Goal: Find specific page/section: Find specific page/section

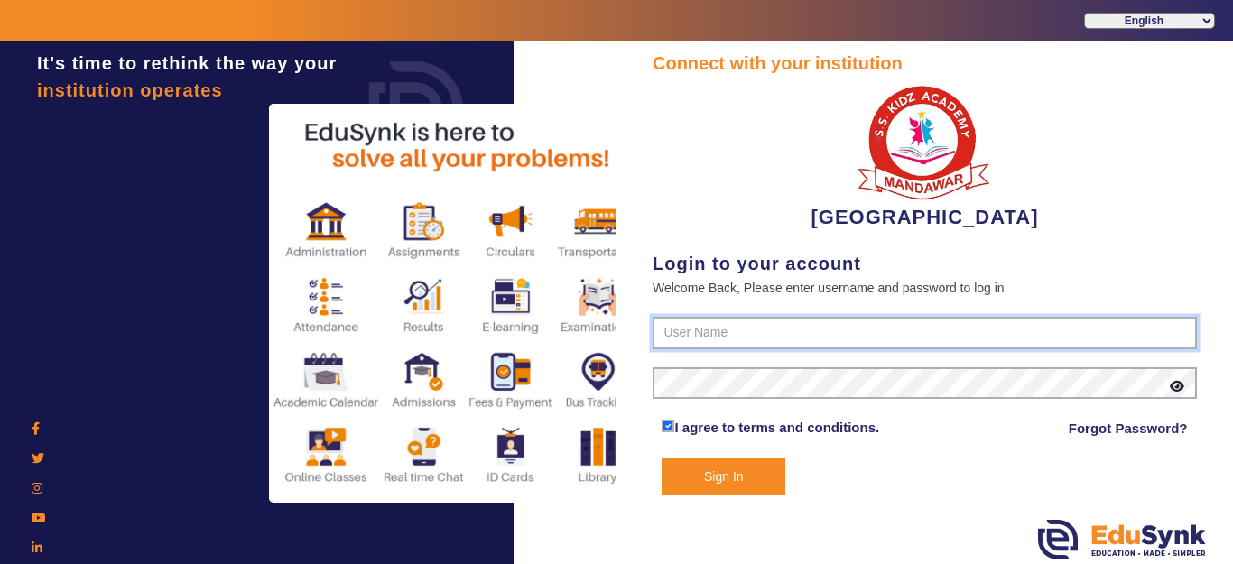
type input "9928895959"
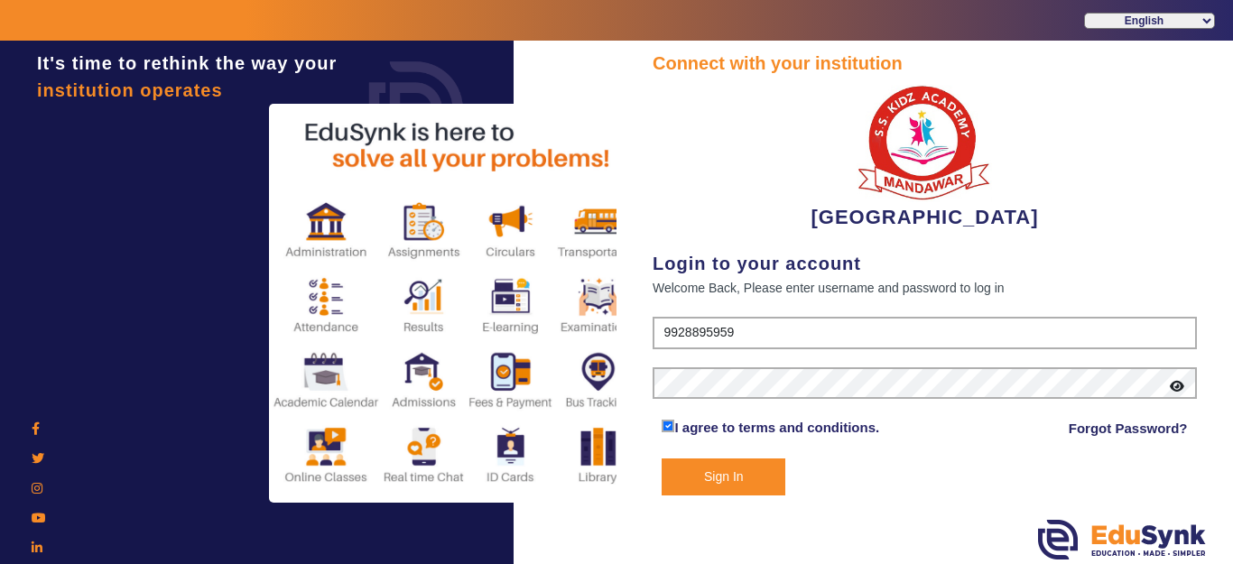
click at [728, 472] on button "Sign In" at bounding box center [723, 476] width 124 height 37
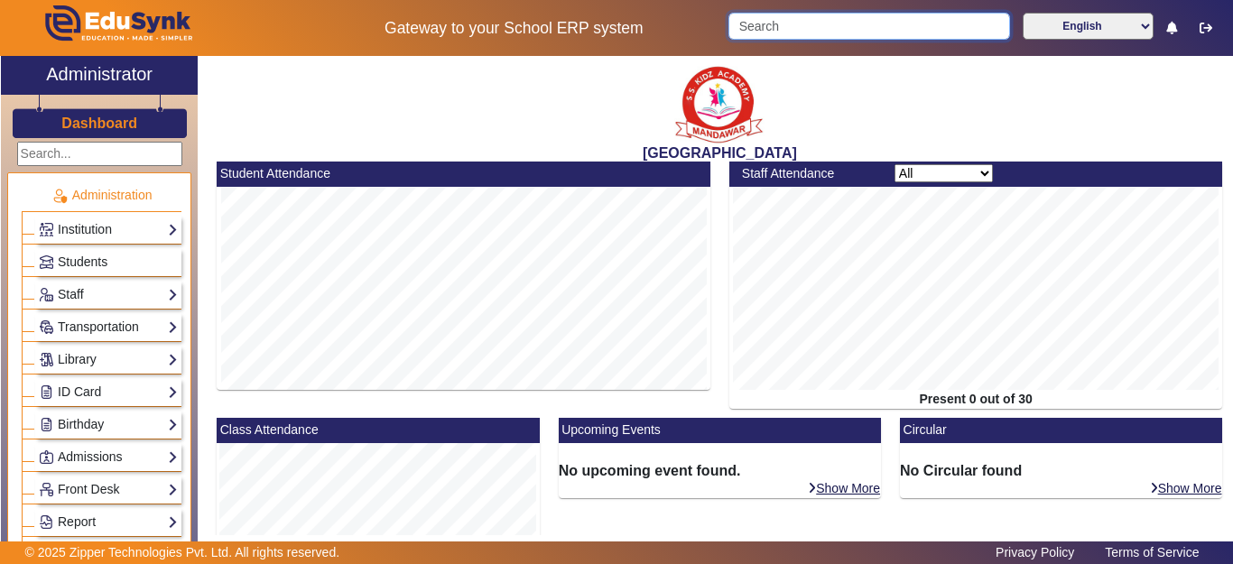
click at [806, 19] on input "Search" at bounding box center [868, 26] width 281 height 27
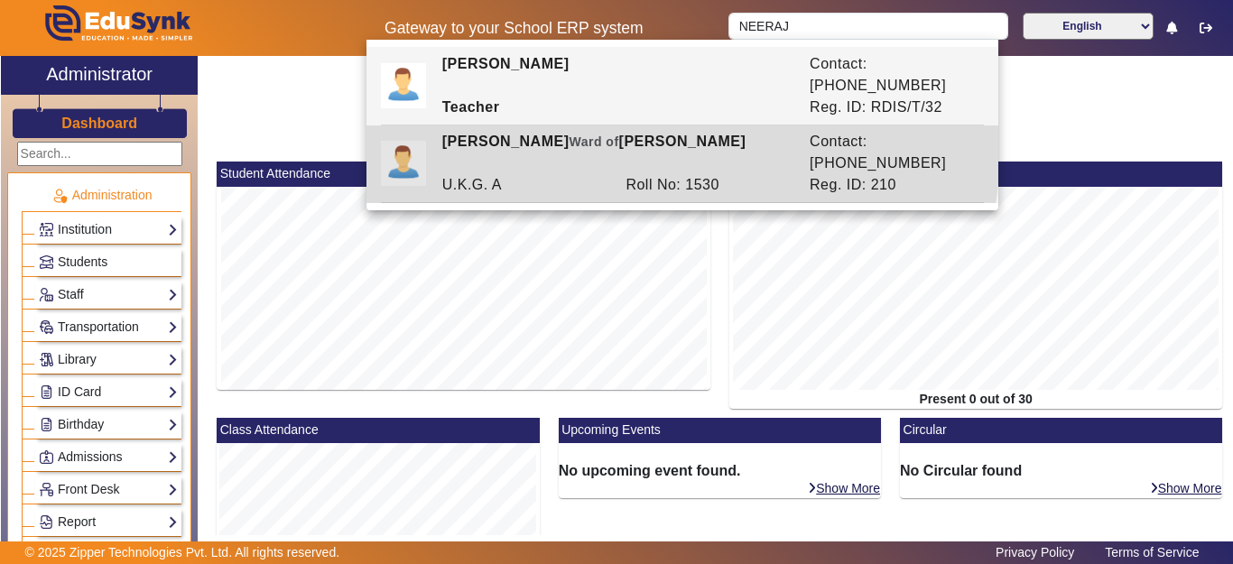
click at [654, 131] on div "[PERSON_NAME] [PERSON_NAME] of [PERSON_NAME]" at bounding box center [615, 152] width 367 height 43
type input "[PERSON_NAME]"
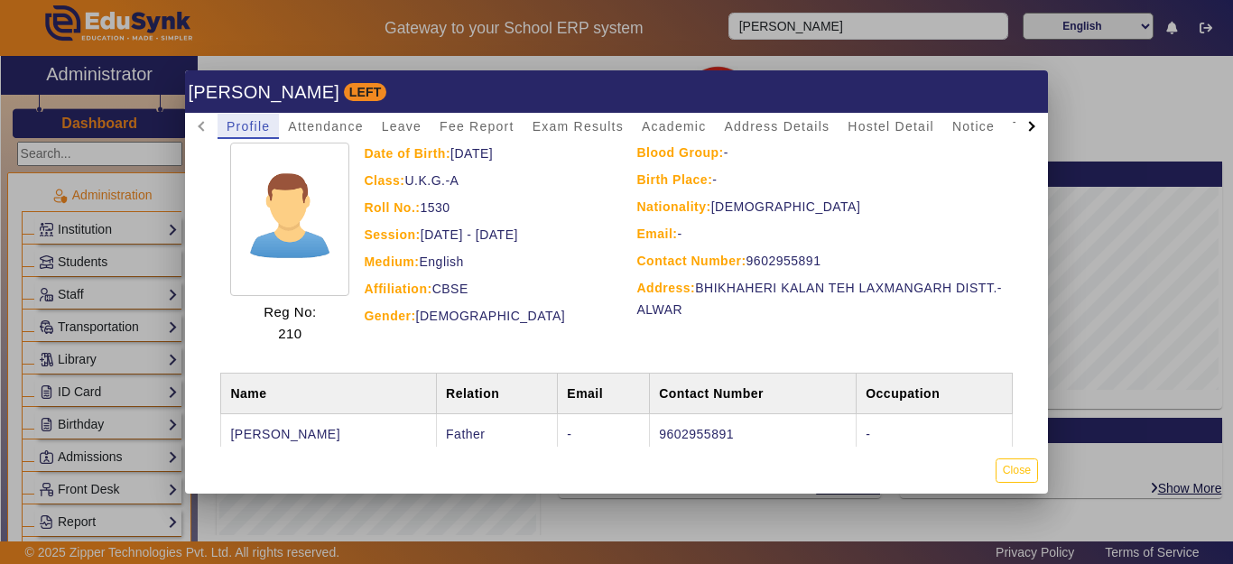
scroll to position [168, 0]
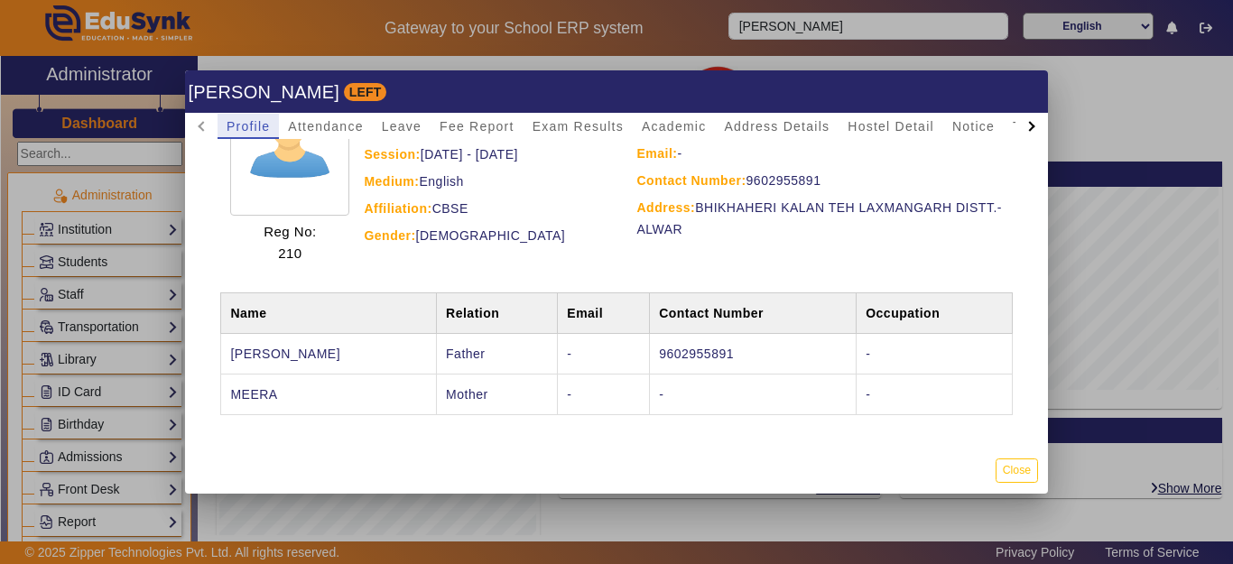
drag, startPoint x: 1020, startPoint y: 471, endPoint x: 995, endPoint y: 451, distance: 32.1
click at [1020, 470] on button "Close" at bounding box center [1016, 470] width 42 height 24
